Goal: Transaction & Acquisition: Book appointment/travel/reservation

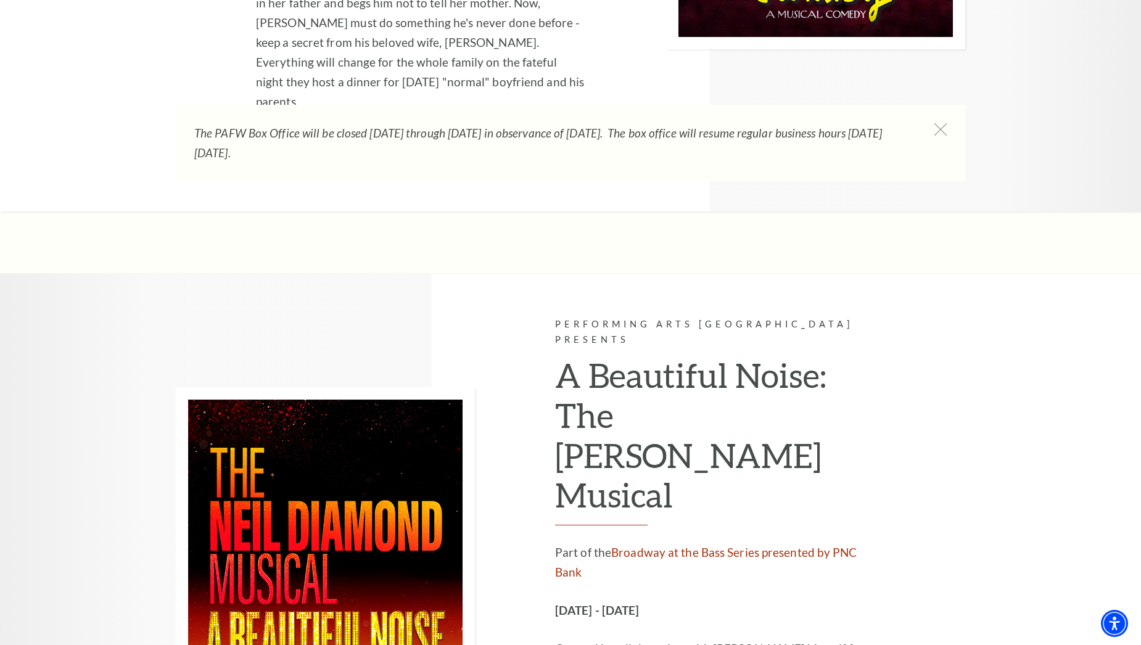
scroll to position [2961, 0]
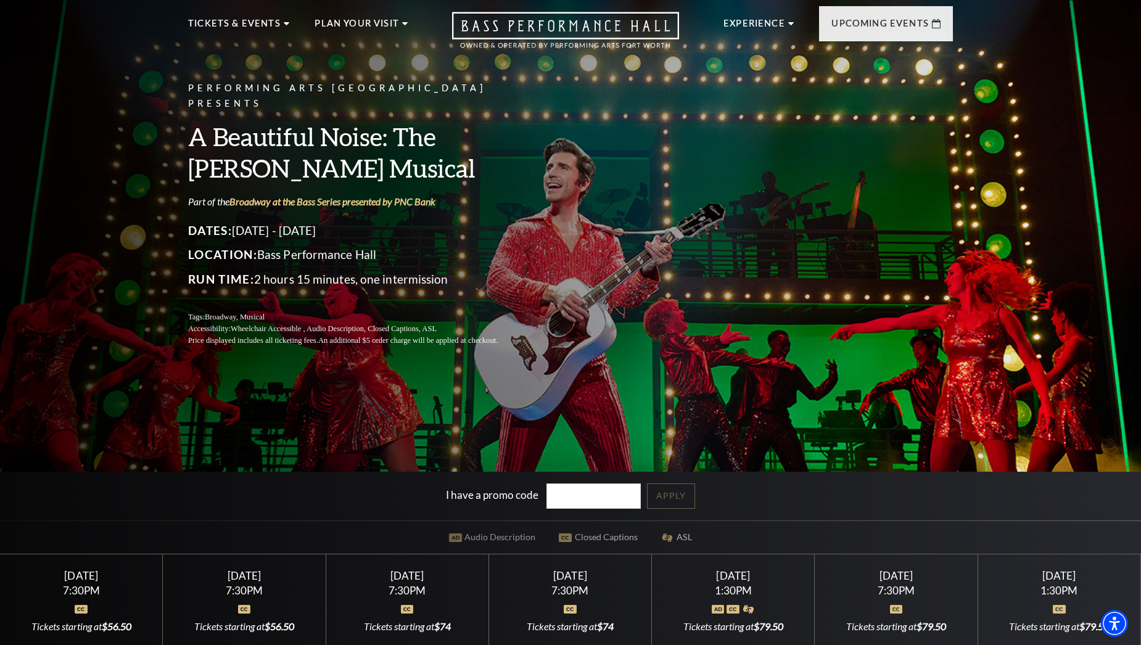
scroll to position [247, 0]
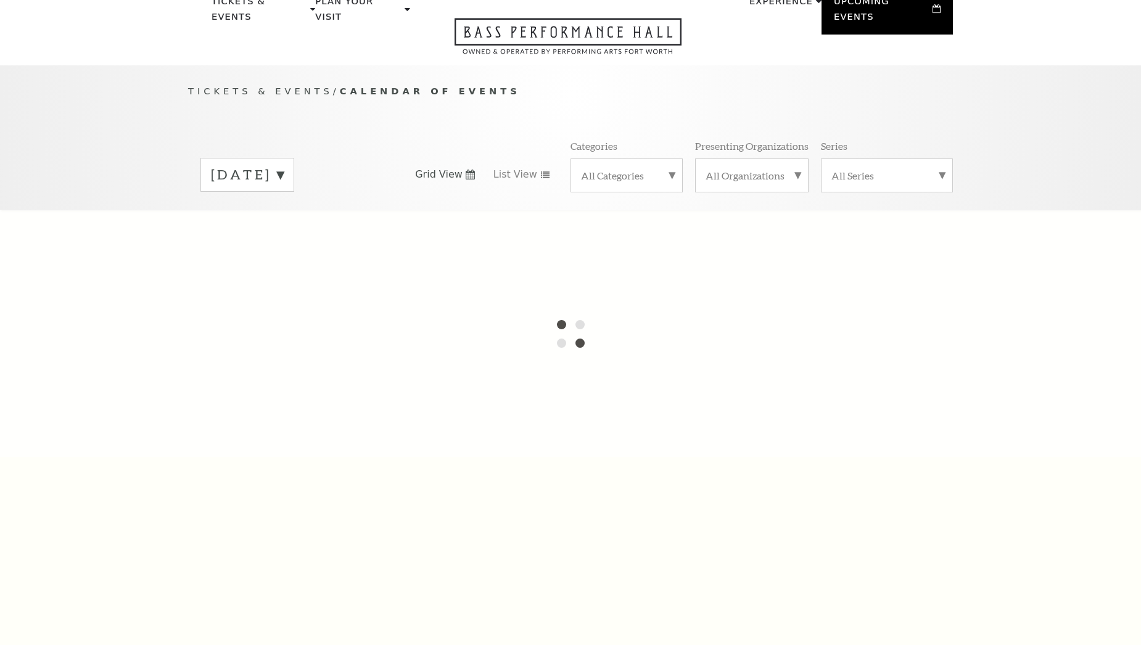
scroll to position [109, 0]
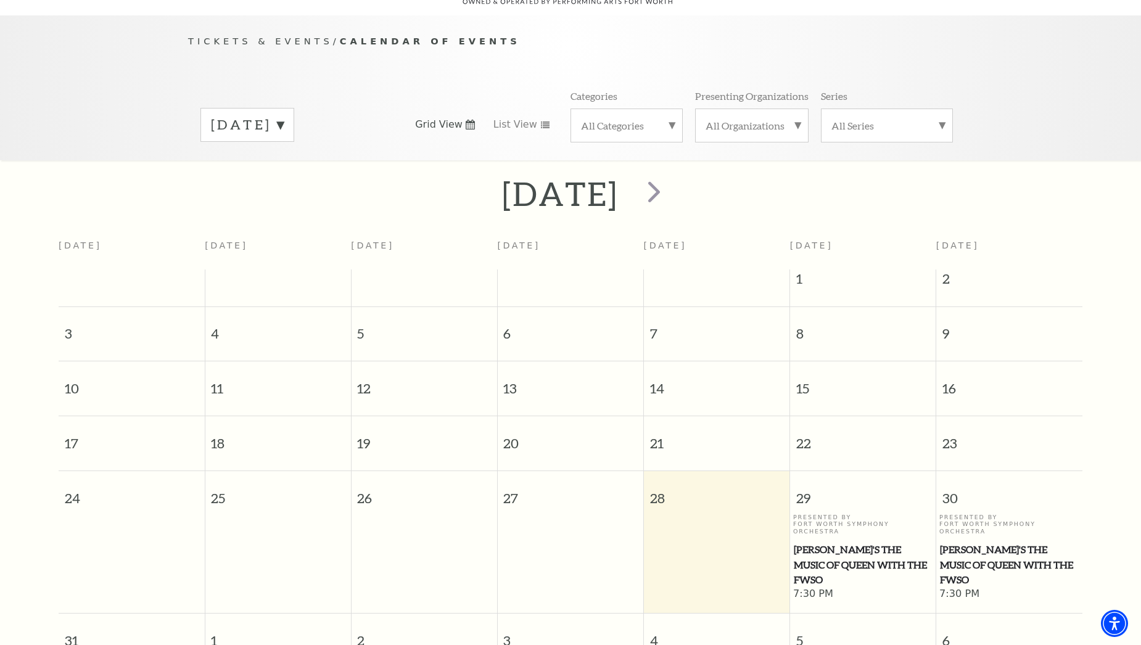
click at [989, 542] on span "Windborne's The Music of Queen with the FWSO" at bounding box center [1009, 565] width 139 height 46
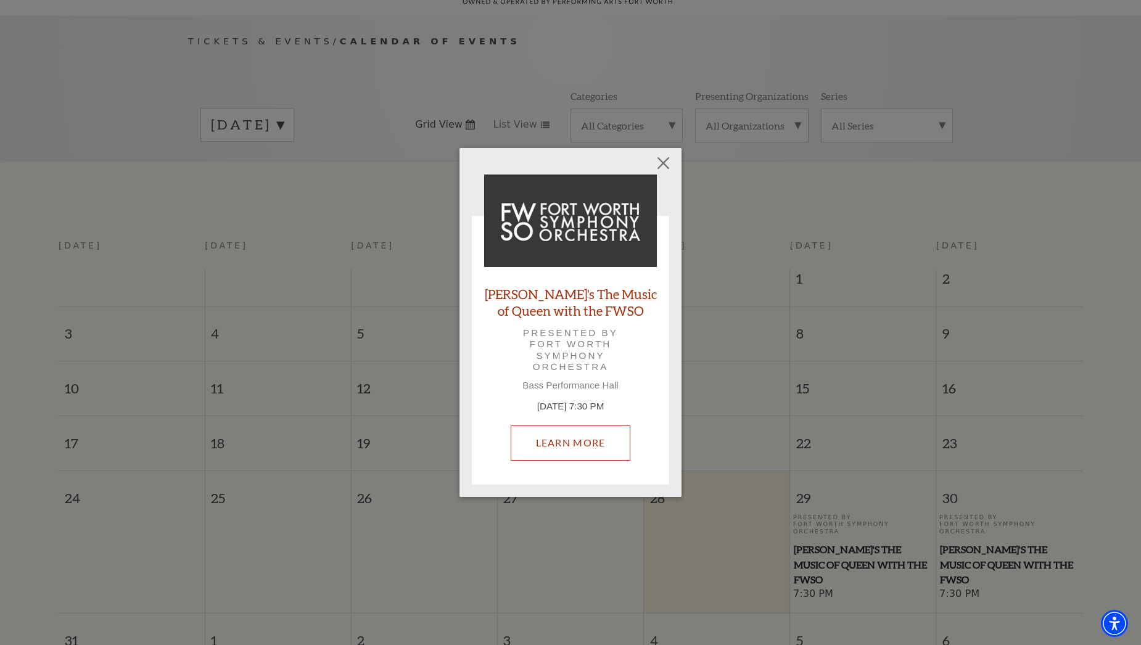
click at [603, 444] on link "Learn More" at bounding box center [571, 443] width 120 height 35
